Goal: Task Accomplishment & Management: Use online tool/utility

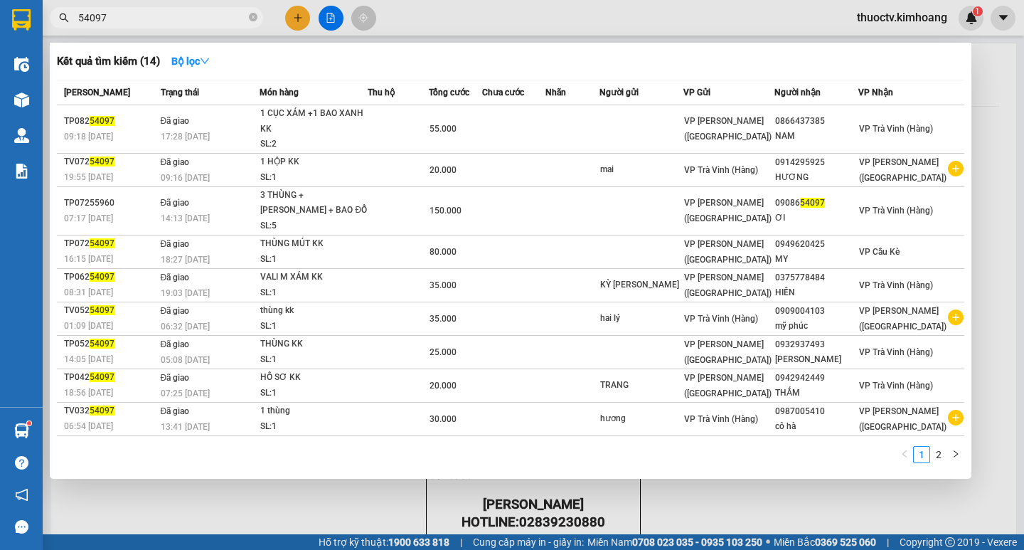
click at [110, 16] on input "54097" at bounding box center [162, 18] width 168 height 16
click at [109, 18] on input "54097" at bounding box center [162, 18] width 168 height 16
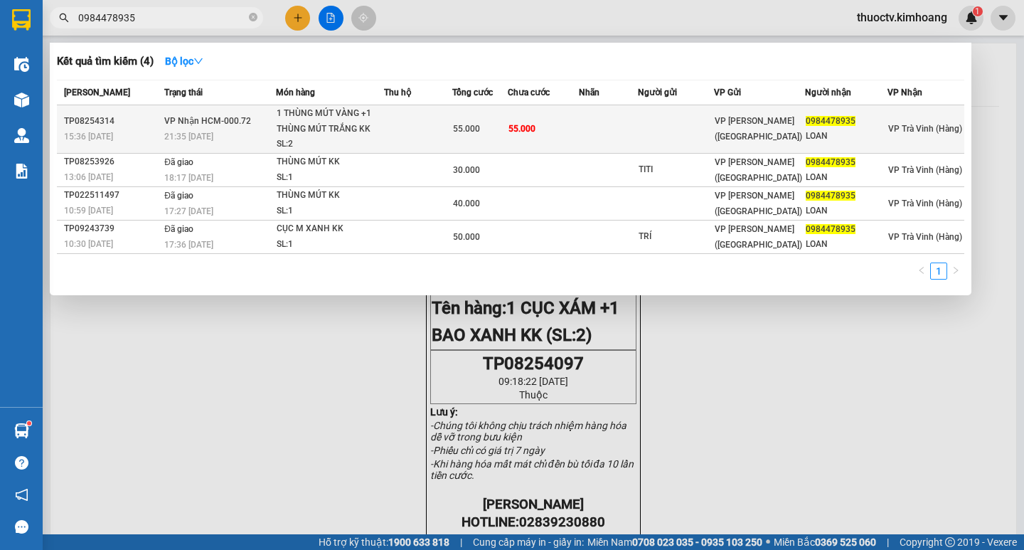
type input "0984478935"
click at [493, 135] on div "55.000" at bounding box center [480, 129] width 54 height 16
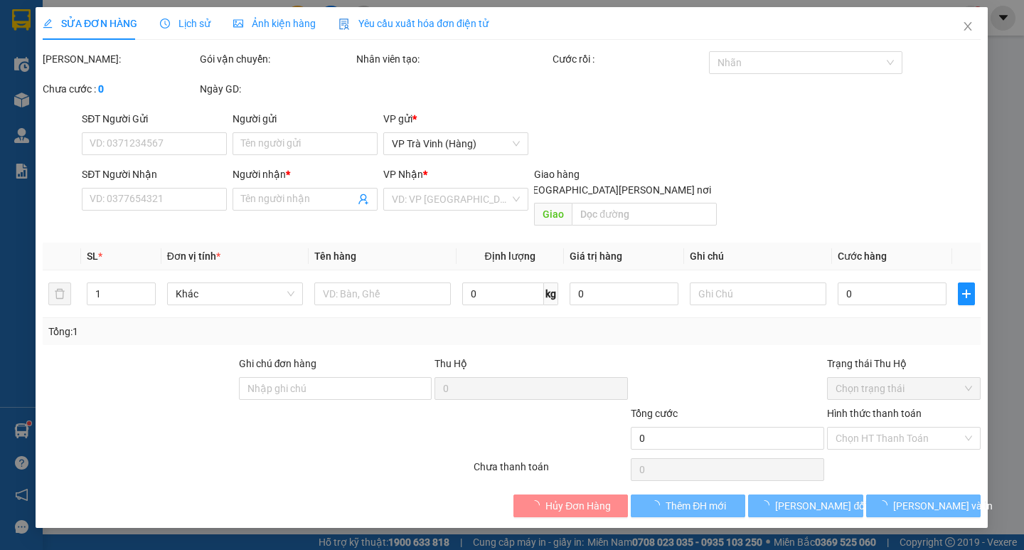
type input "0984478935"
type input "LOAN"
type input "55.000"
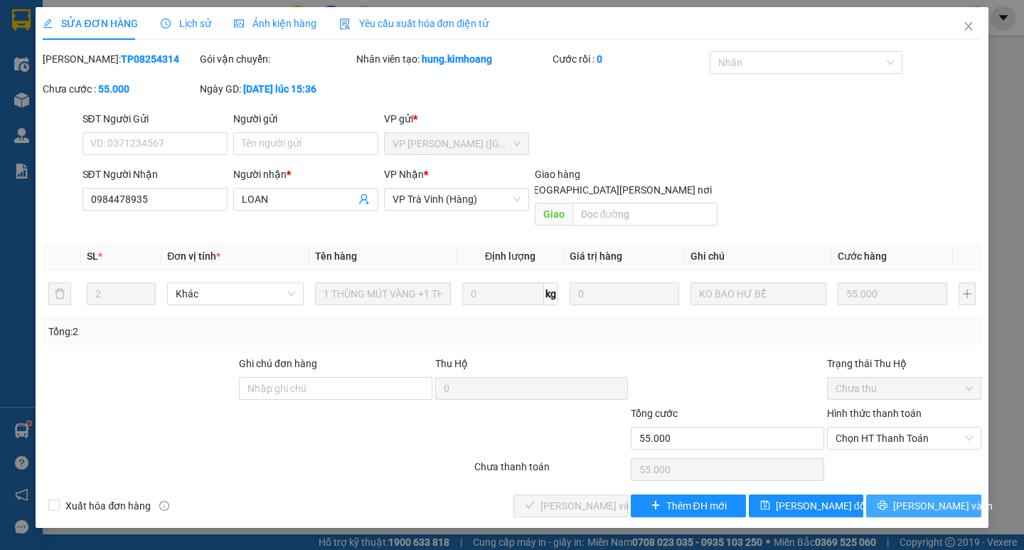
click at [924, 498] on span "[PERSON_NAME] và In" at bounding box center [944, 506] width 100 height 16
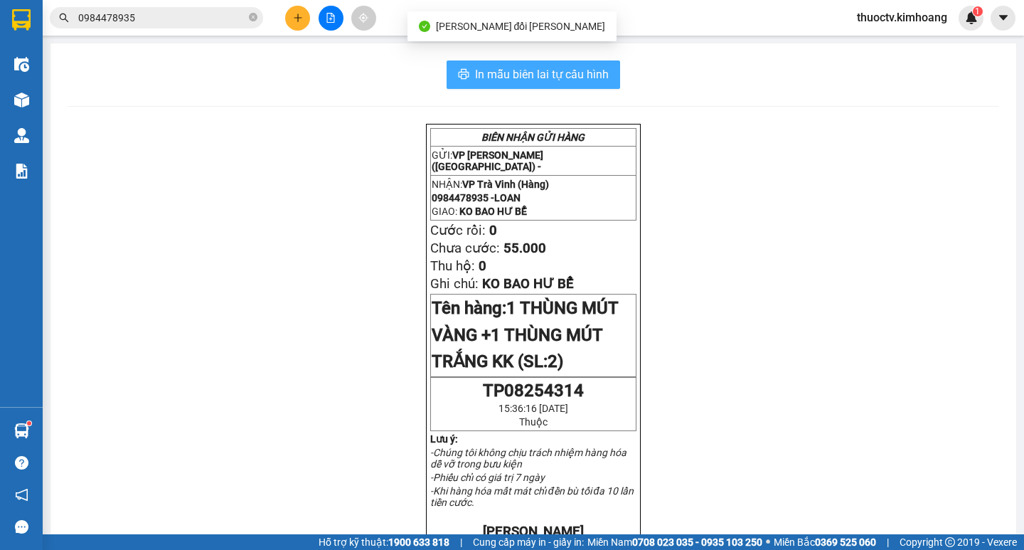
click at [475, 71] on span "In mẫu biên lai tự cấu hình" at bounding box center [542, 74] width 134 height 18
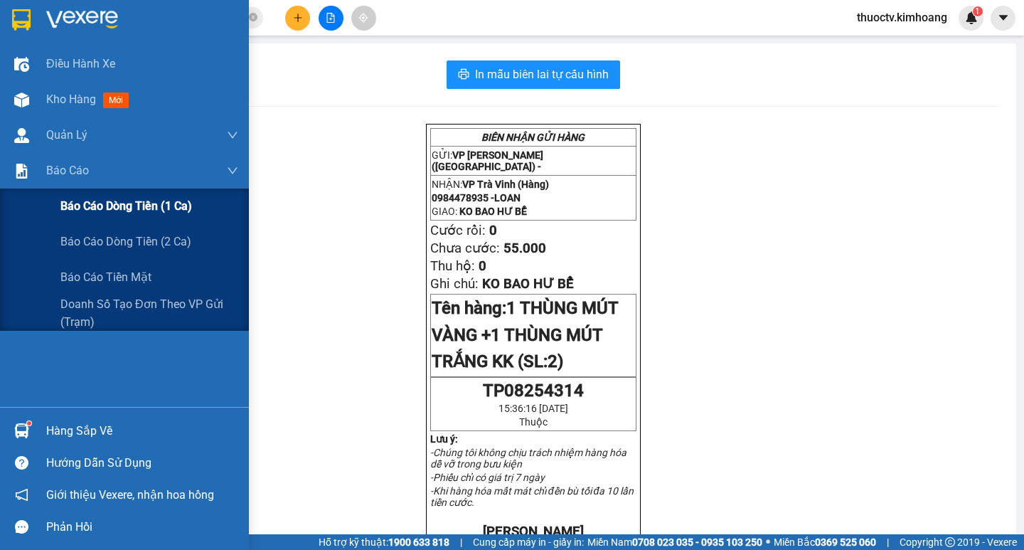
click at [114, 209] on span "Báo cáo dòng tiền (1 ca)" at bounding box center [126, 206] width 132 height 18
